Goal: Ask a question

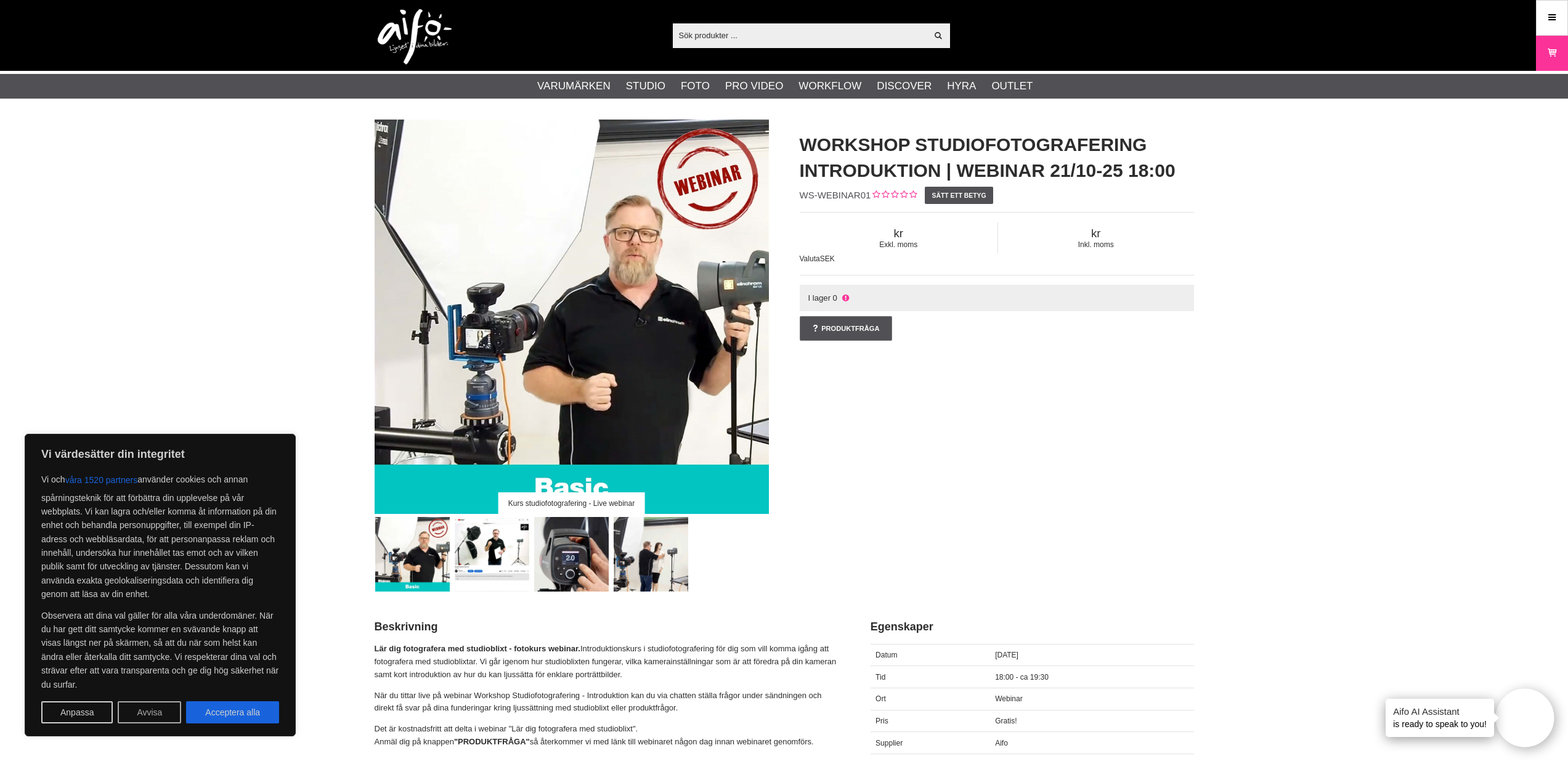
click at [157, 715] on button "Avvisa" at bounding box center [149, 711] width 64 height 22
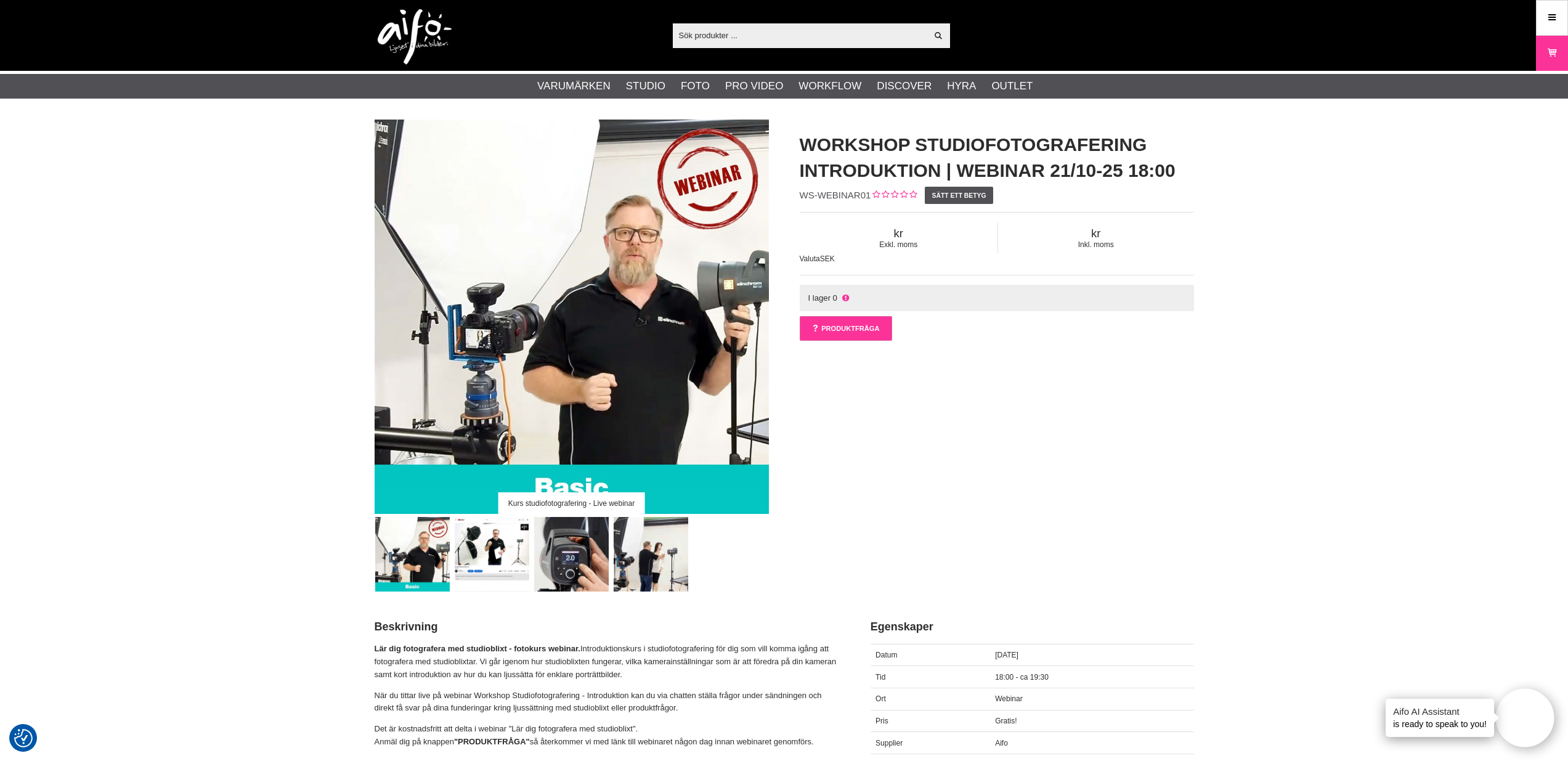
click at [845, 332] on link "Produktfråga" at bounding box center [846, 328] width 93 height 24
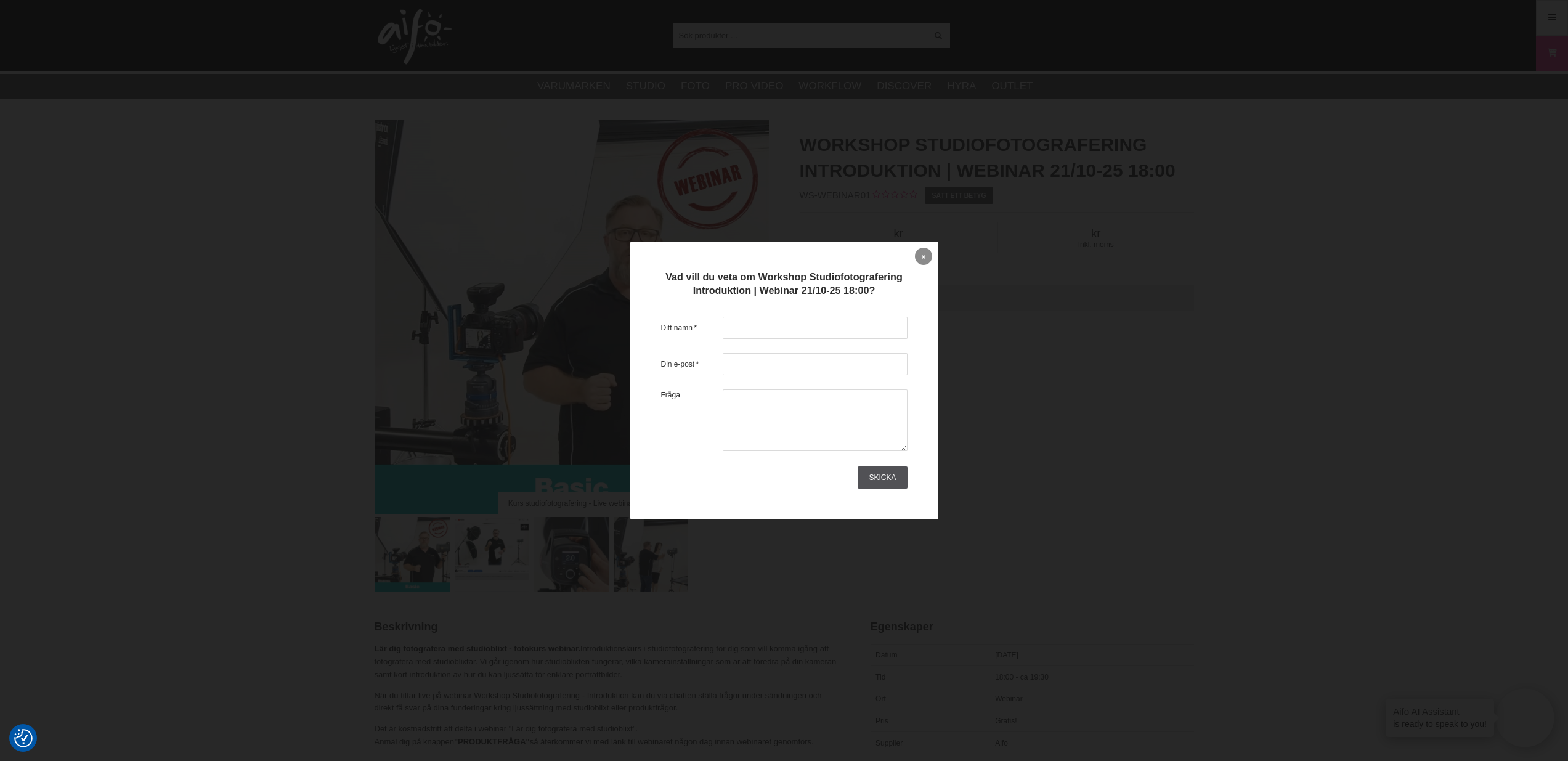
click at [921, 261] on link at bounding box center [924, 257] width 17 height 17
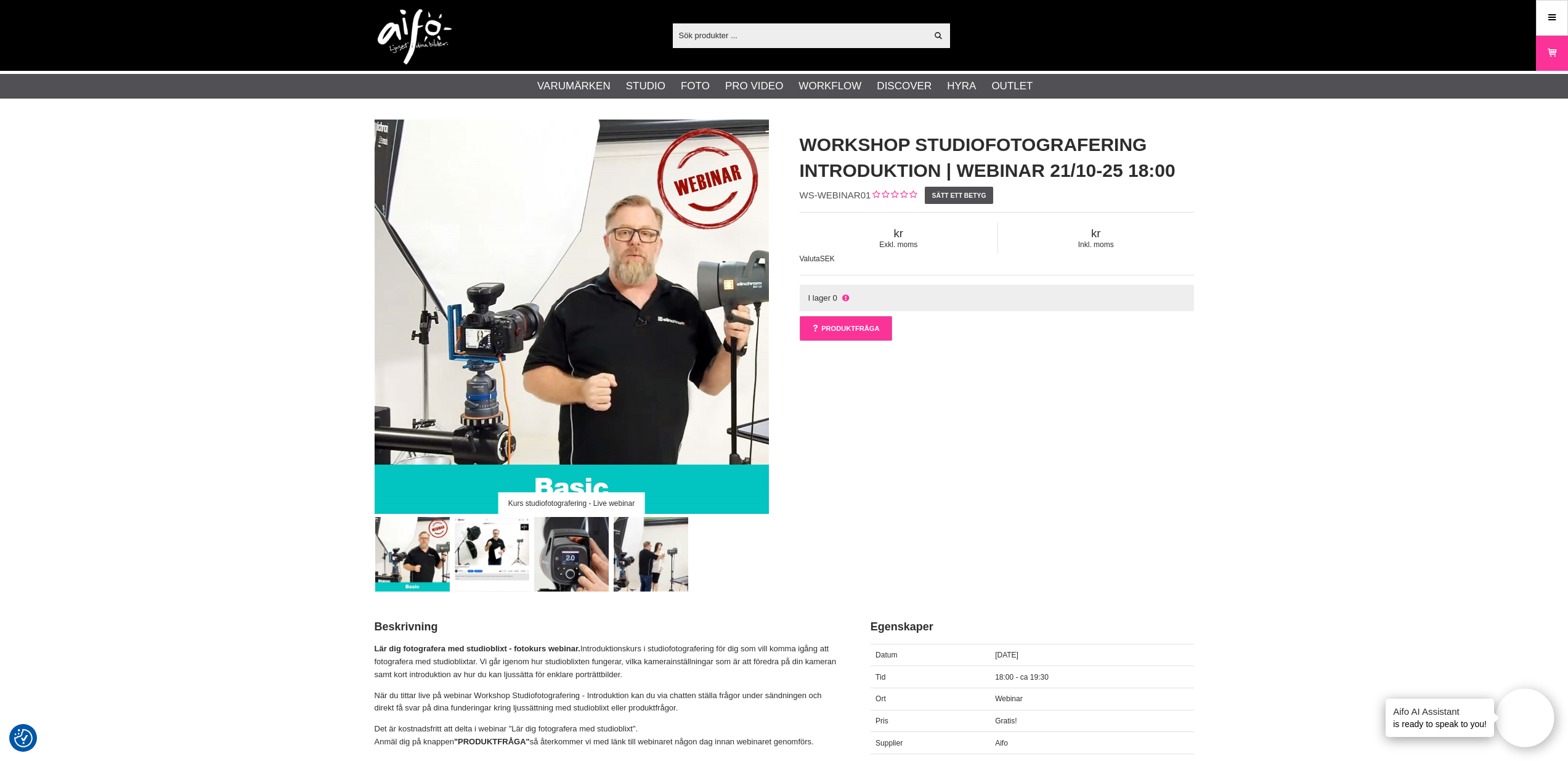
click at [855, 332] on link "Produktfråga" at bounding box center [846, 328] width 93 height 24
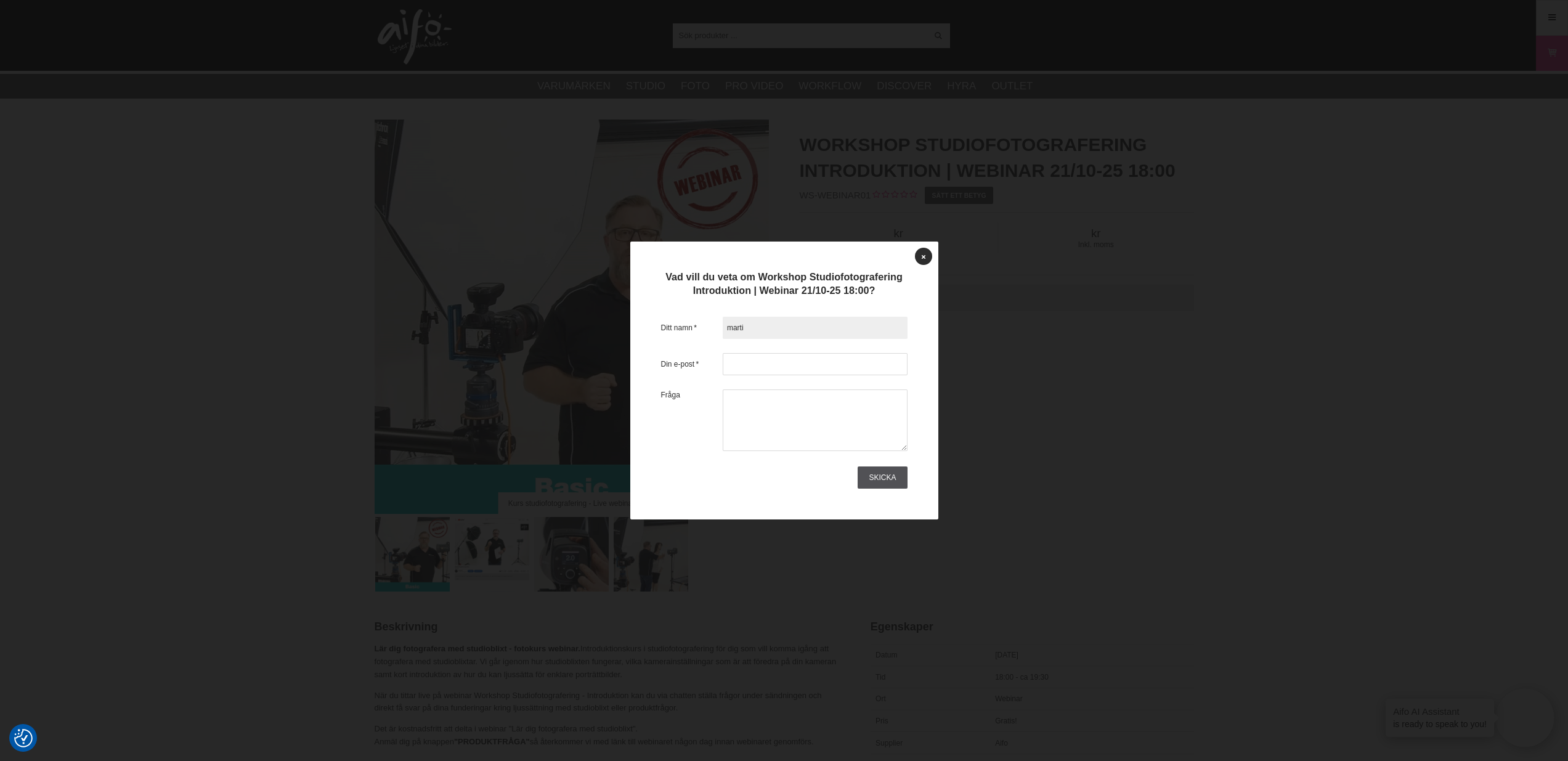
type input "[PERSON_NAME]"
type input "[EMAIL_ADDRESS][DOMAIN_NAME]"
click at [810, 327] on input "[PERSON_NAME]" at bounding box center [815, 327] width 185 height 22
type input "[PERSON_NAME]"
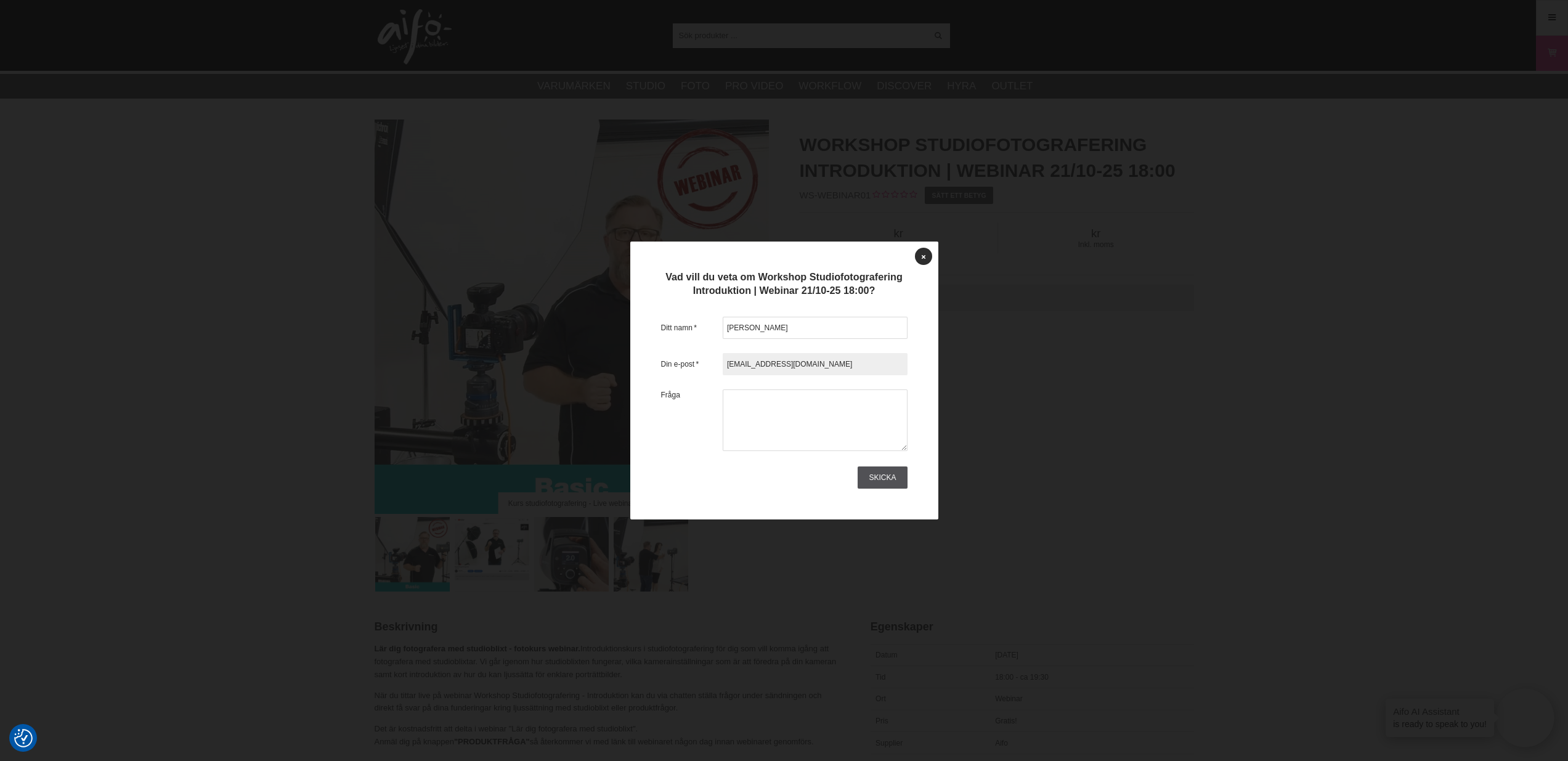
click at [815, 366] on input "[EMAIL_ADDRESS][DOMAIN_NAME]" at bounding box center [815, 363] width 185 height 22
type input "[EMAIL_ADDRESS][DOMAIN_NAME]"
click at [825, 441] on textarea at bounding box center [815, 420] width 185 height 62
click at [889, 478] on link "Skicka" at bounding box center [882, 476] width 49 height 22
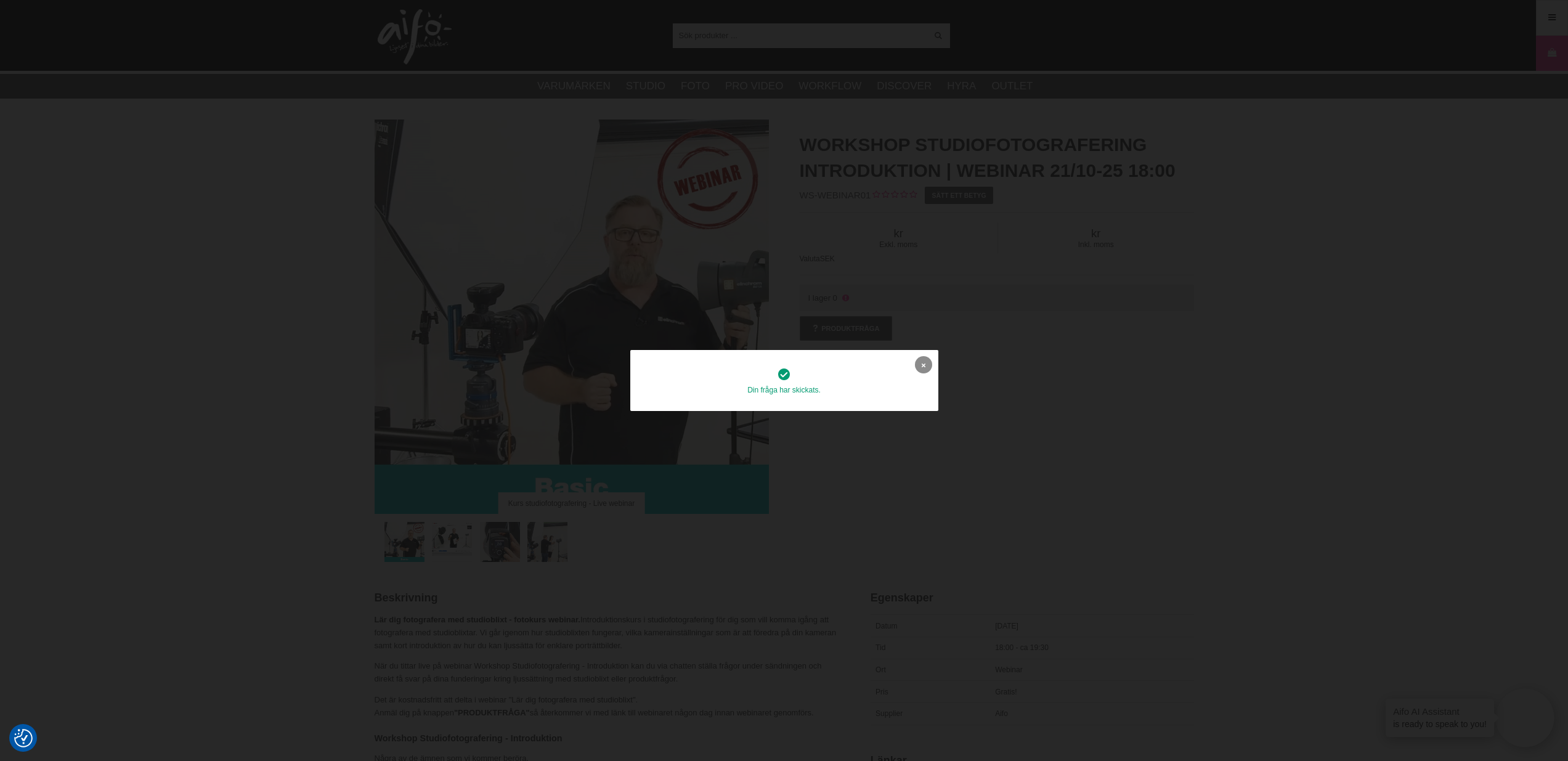
click at [929, 368] on link at bounding box center [924, 365] width 17 height 17
